Goal: Transaction & Acquisition: Purchase product/service

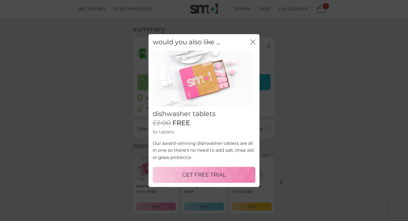
click at [225, 174] on p "GET FREE TRIAL" at bounding box center [204, 175] width 44 height 9
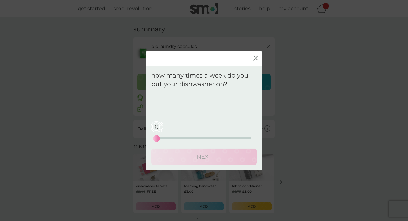
click at [184, 137] on div "0 0 12.5 25" at bounding box center [204, 130] width 95 height 22
click at [193, 138] on div "0 0 12.5 25" at bounding box center [204, 138] width 95 height 2
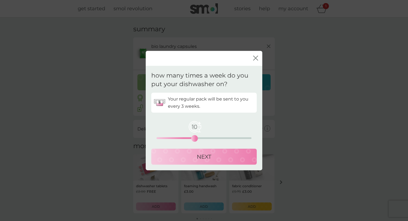
click at [203, 164] on button "NEXT" at bounding box center [203, 157] width 105 height 16
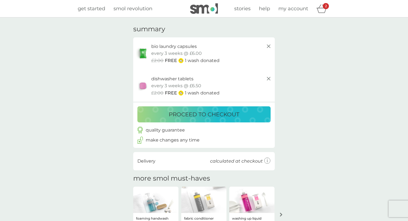
click at [213, 111] on p "proceed to checkout" at bounding box center [204, 114] width 70 height 9
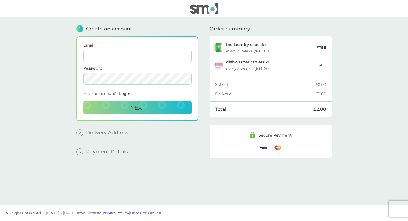
click at [181, 54] on input "Email" at bounding box center [137, 56] width 108 height 12
type input "[EMAIL_ADDRESS][DOMAIN_NAME]"
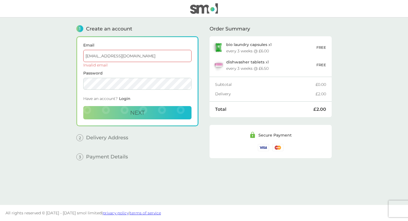
click at [197, 5] on img at bounding box center [204, 8] width 28 height 11
